Goal: Find specific page/section: Find specific page/section

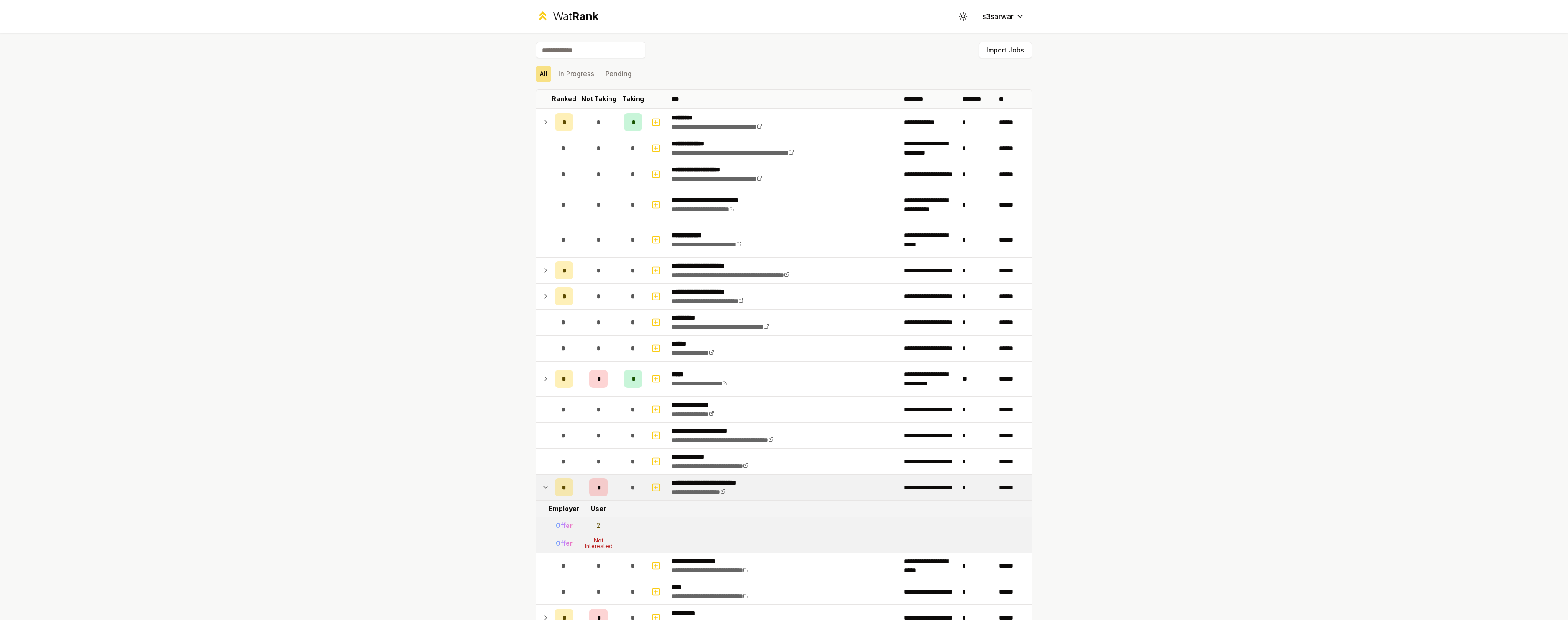
scroll to position [373, 0]
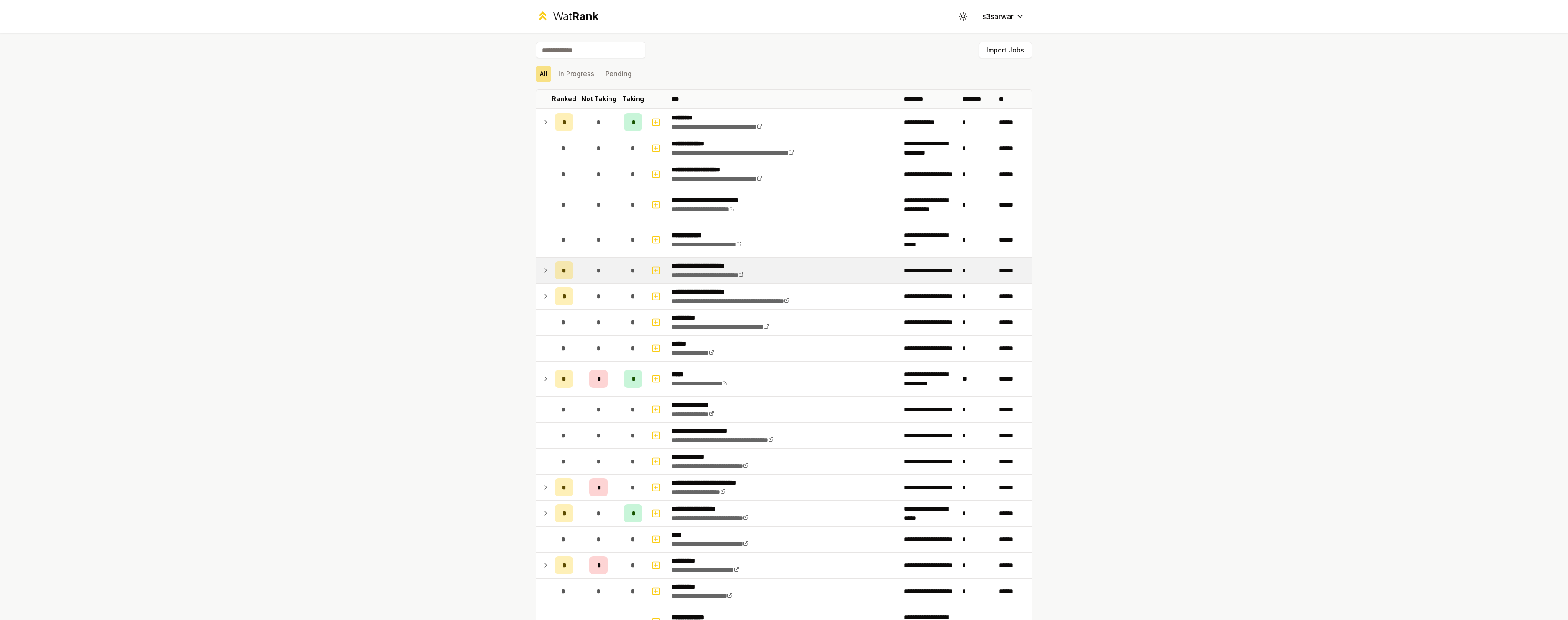
click at [551, 270] on td "*" at bounding box center [563, 270] width 25 height 25
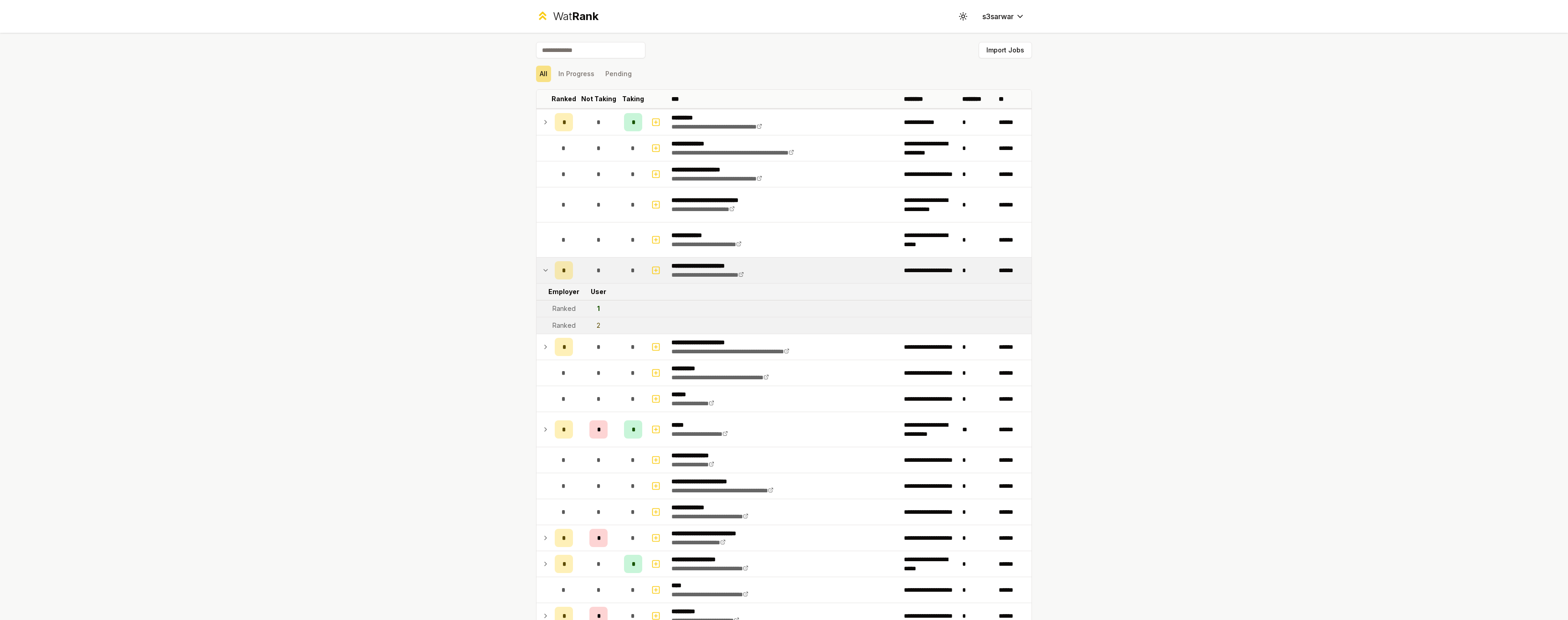
click at [543, 275] on icon at bounding box center [545, 270] width 7 height 11
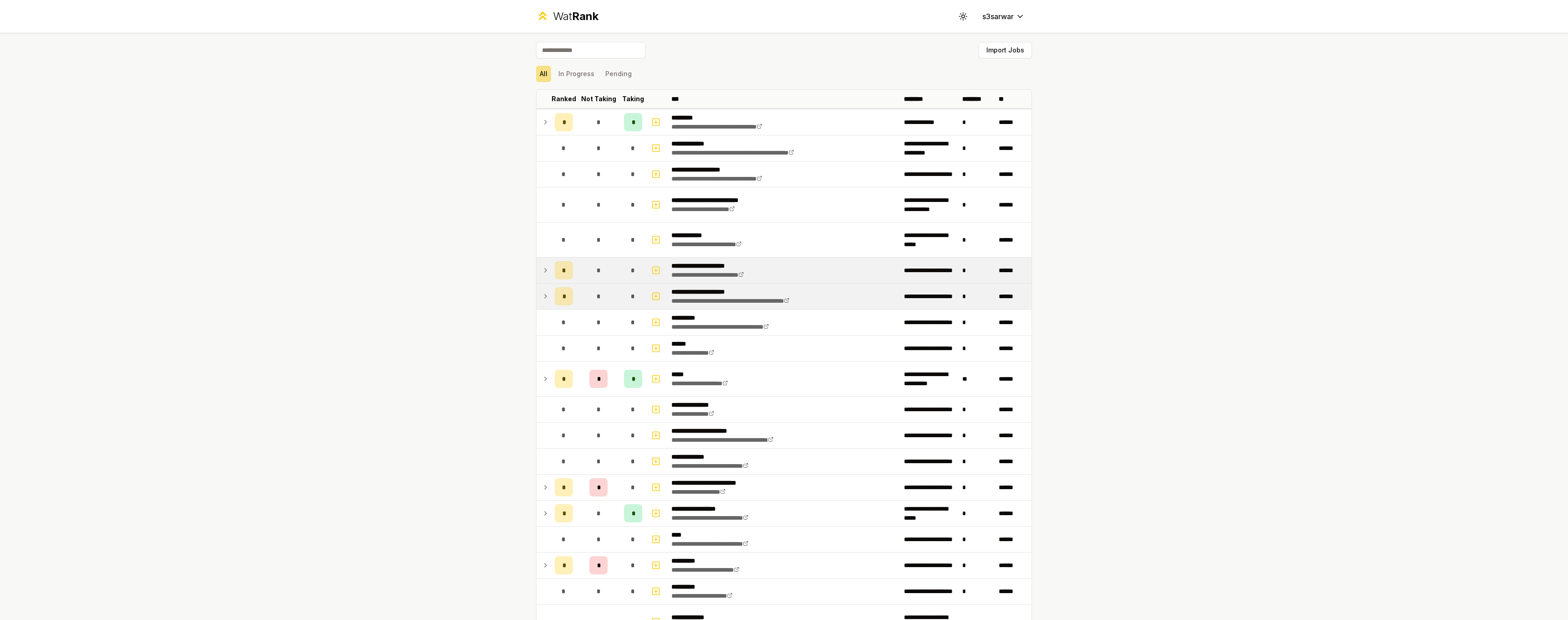
click at [542, 301] on icon at bounding box center [545, 296] width 7 height 11
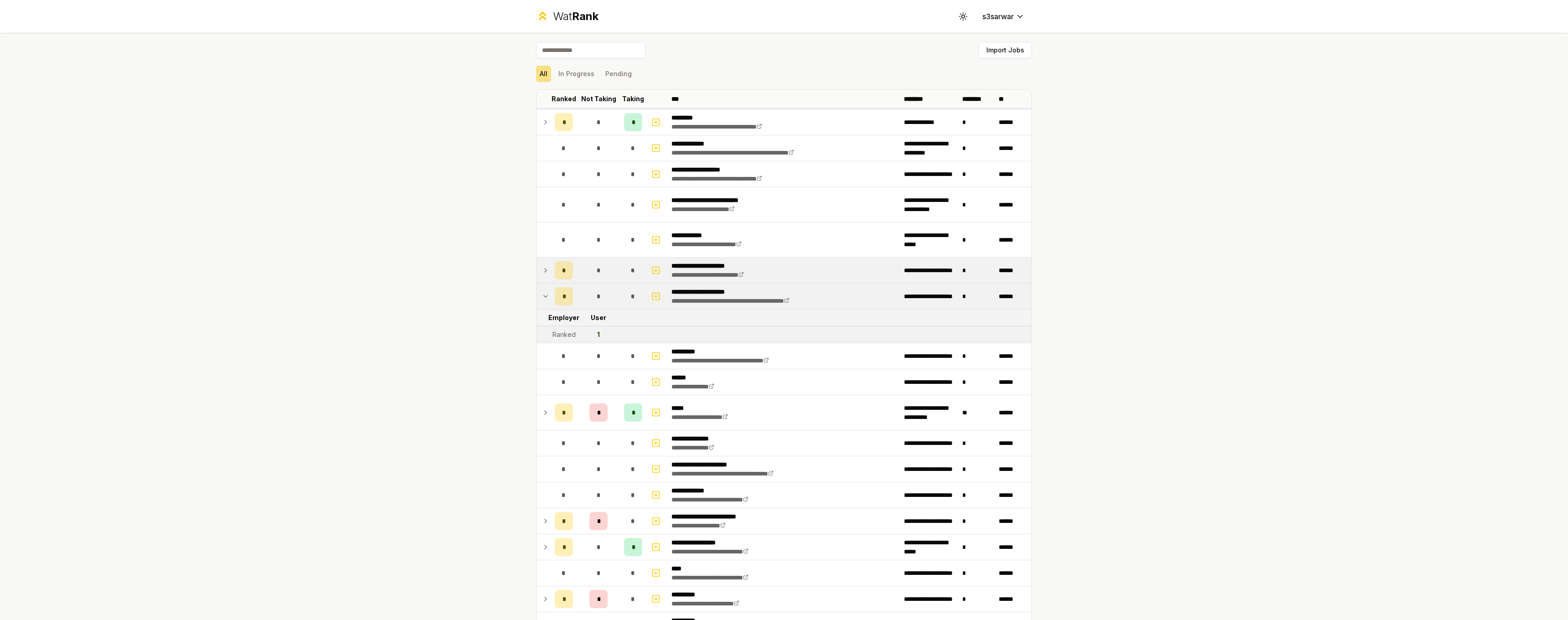
click at [542, 301] on icon at bounding box center [545, 296] width 7 height 11
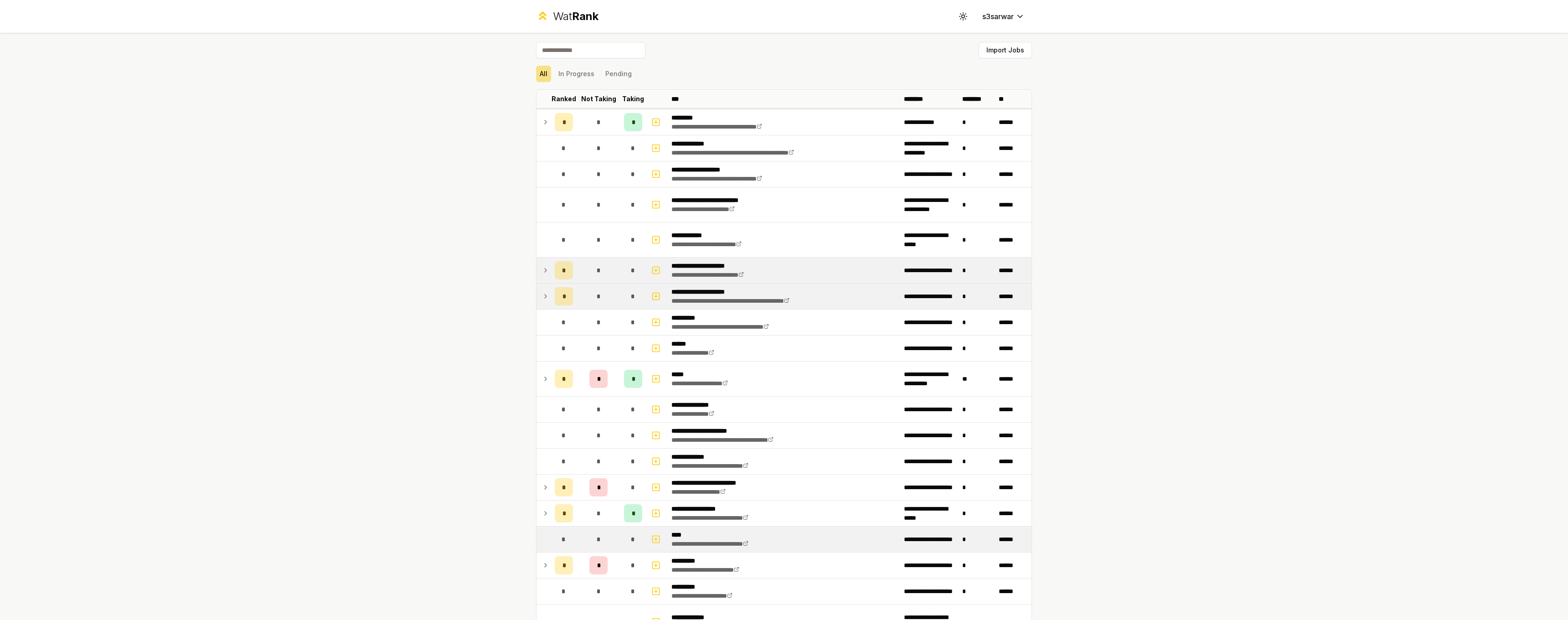
scroll to position [15, 0]
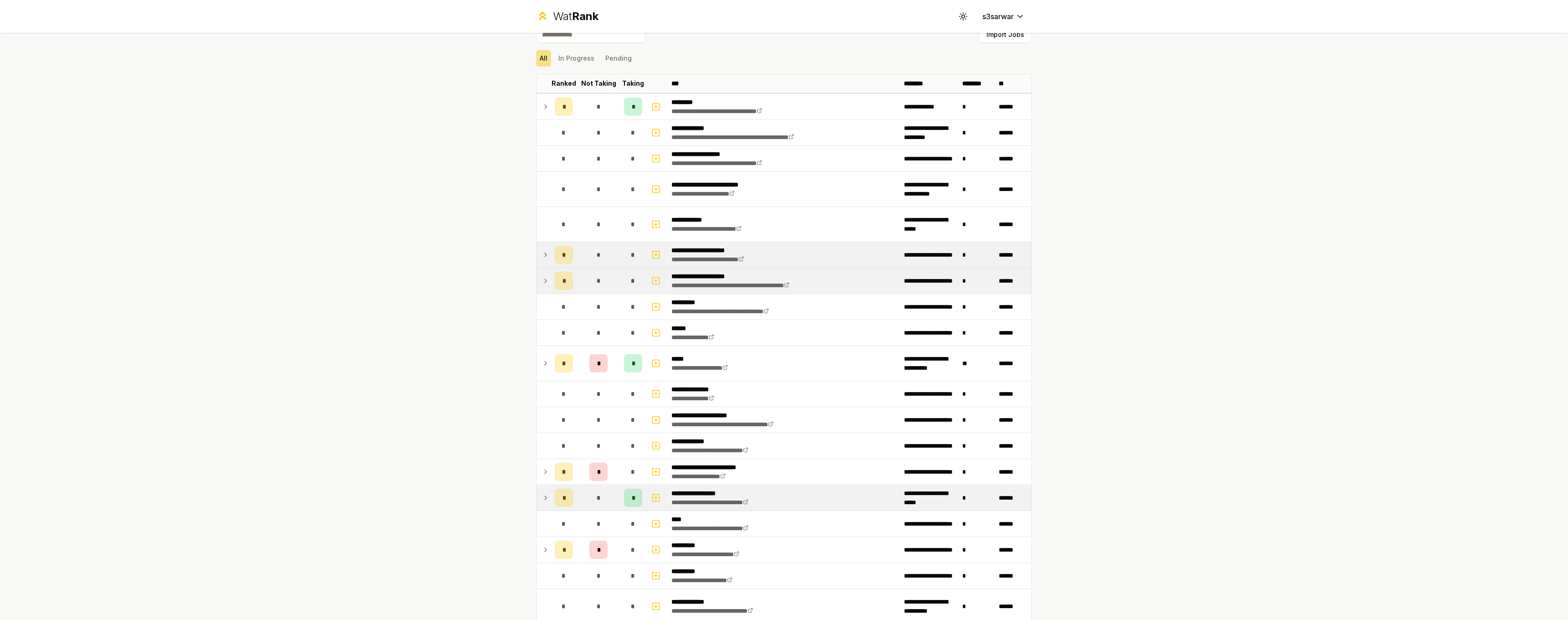
click at [545, 499] on icon at bounding box center [545, 497] width 2 height 3
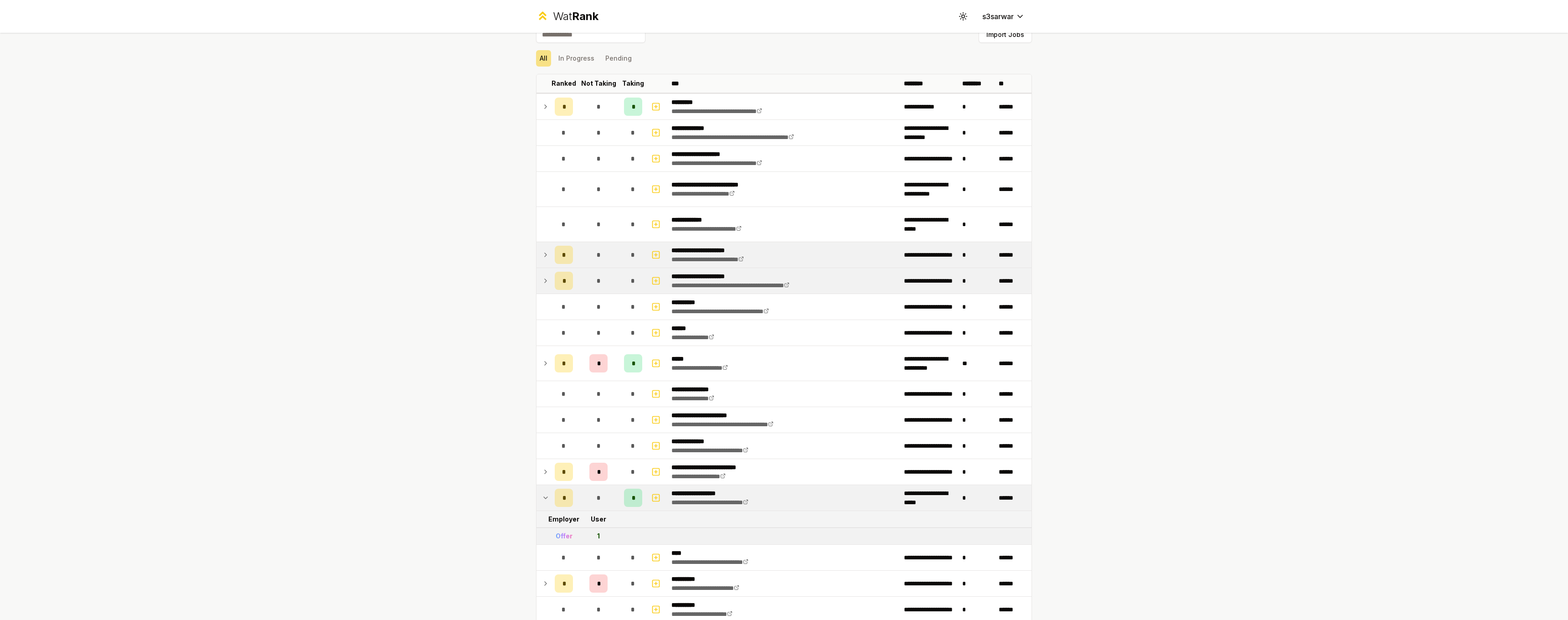
click at [542, 500] on icon at bounding box center [545, 497] width 7 height 11
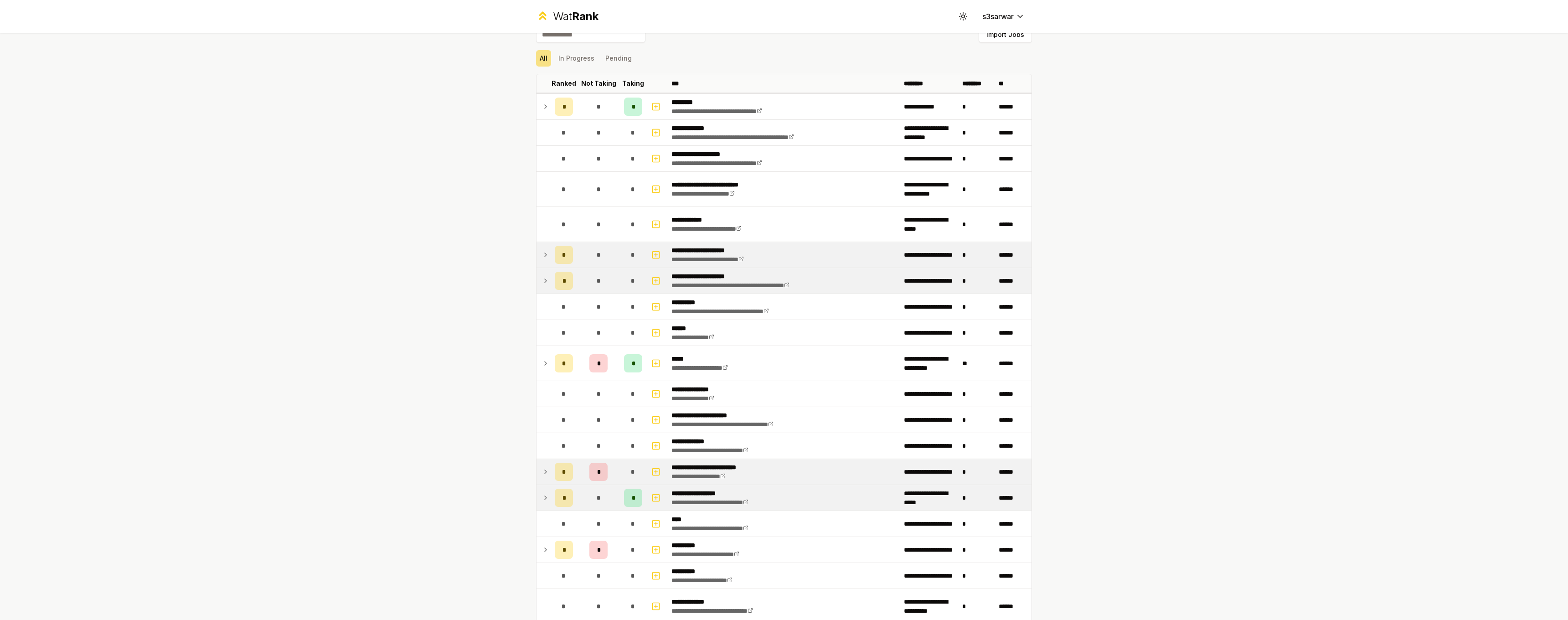
click at [542, 479] on td at bounding box center [544, 471] width 15 height 25
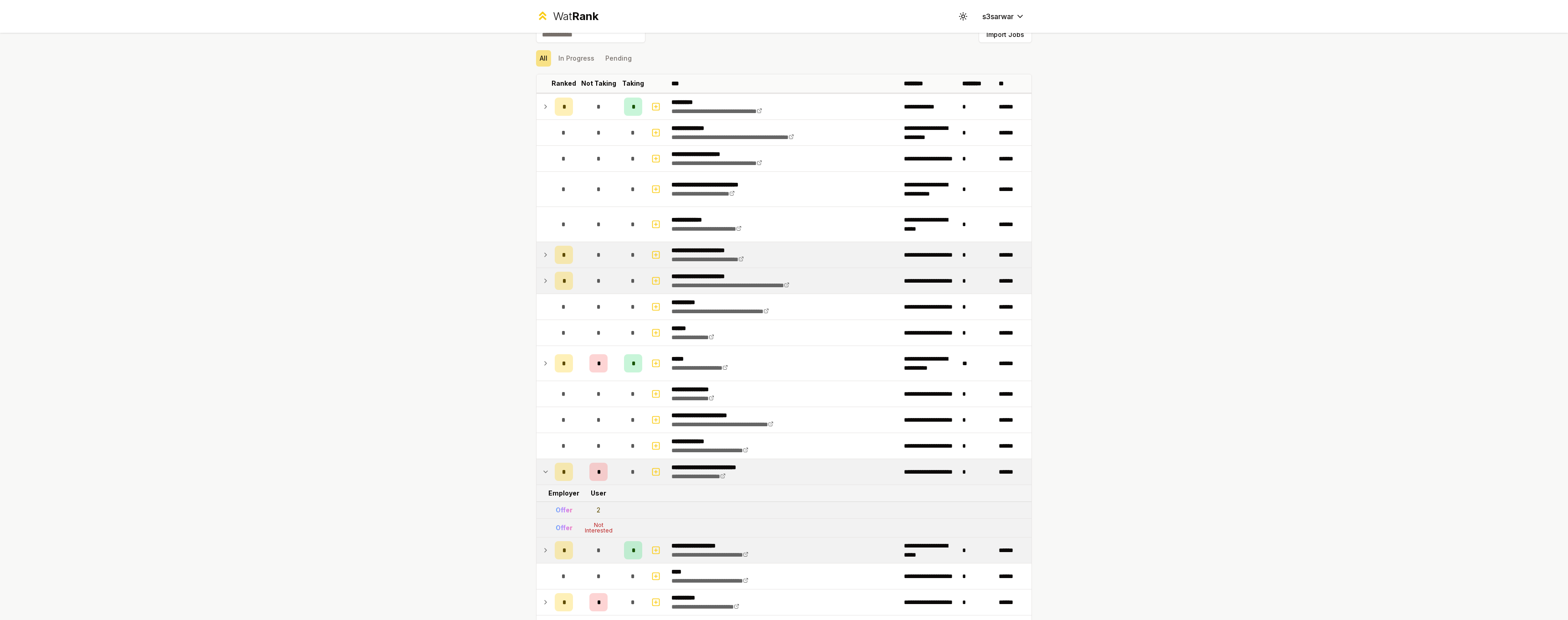
click at [542, 478] on td at bounding box center [544, 471] width 15 height 25
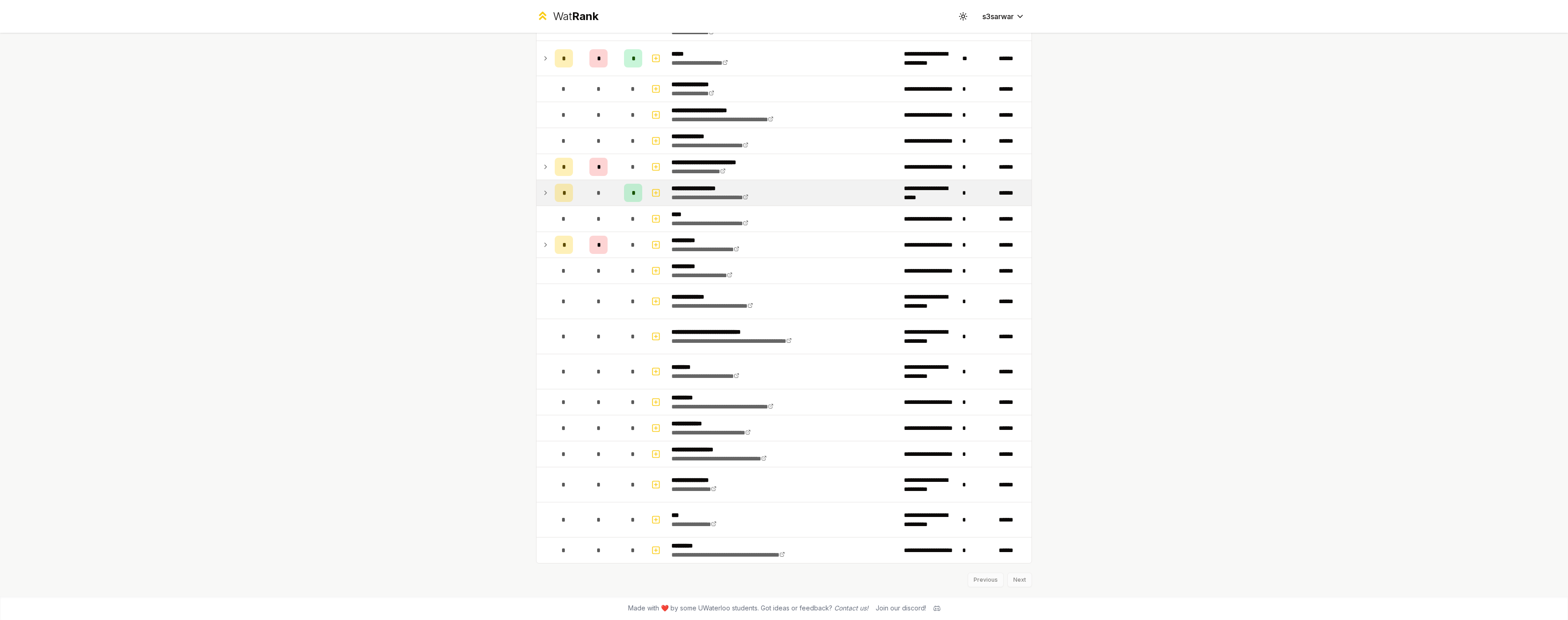
scroll to position [0, 0]
